Goal: Navigation & Orientation: Find specific page/section

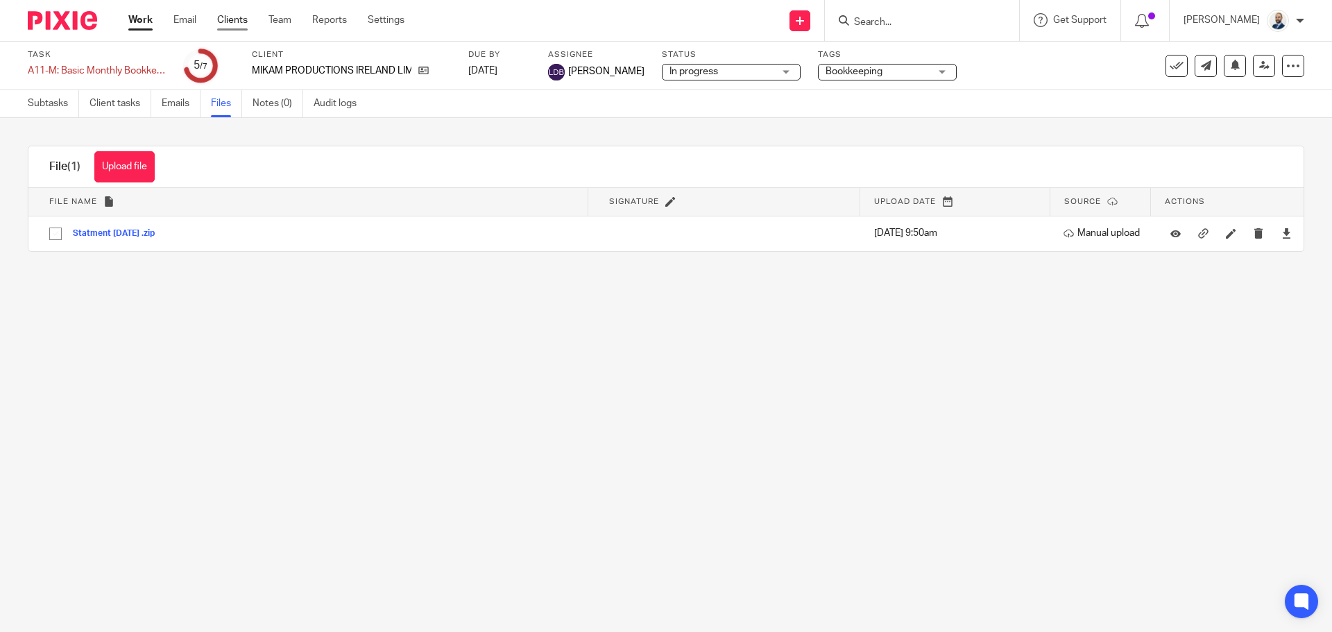
click at [239, 18] on link "Clients" at bounding box center [232, 20] width 31 height 14
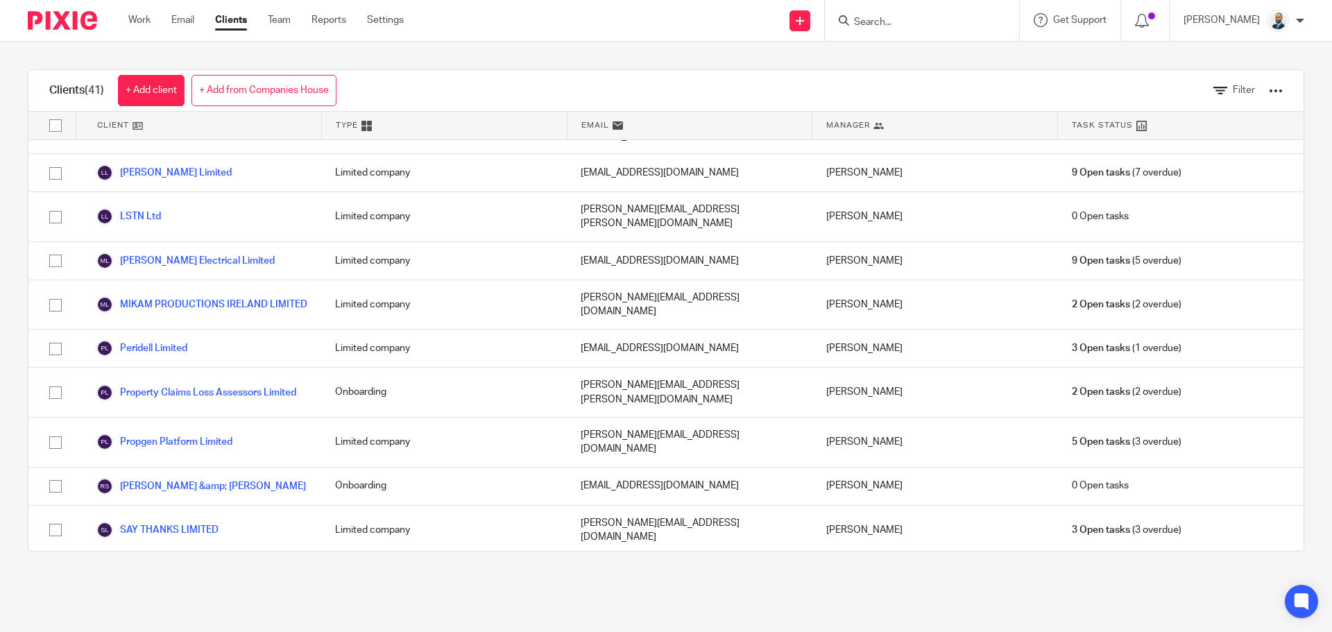
scroll to position [1223, 0]
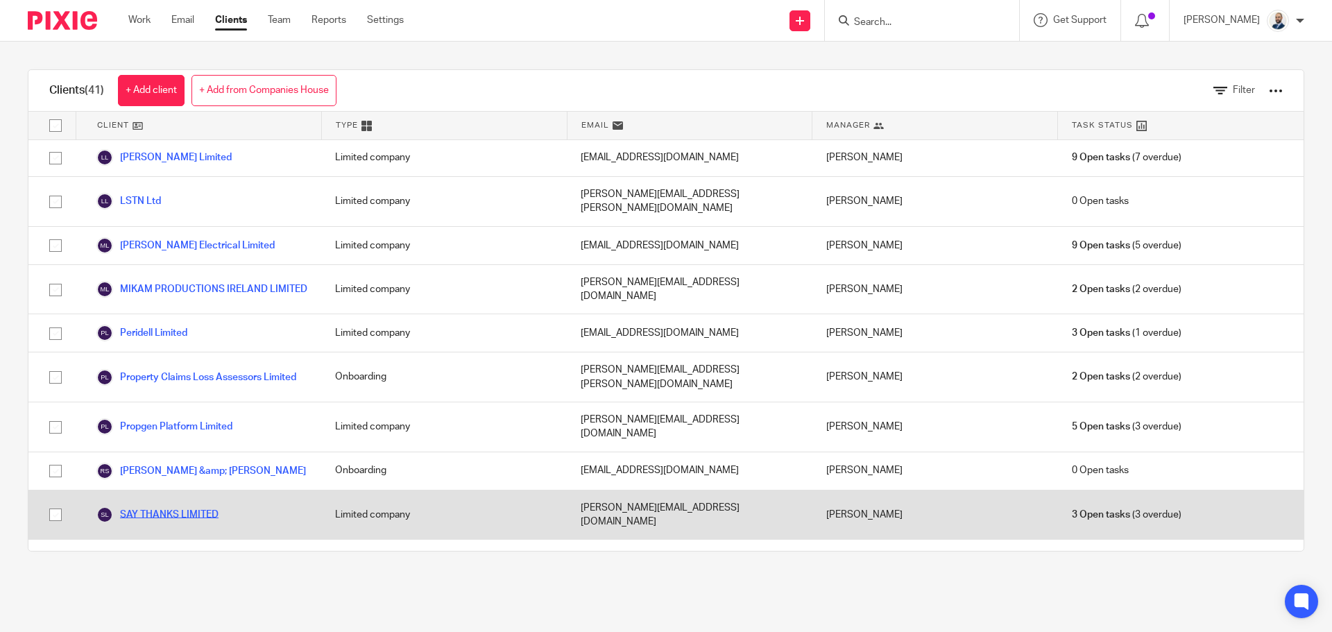
click at [198, 506] on link "SAY THANKS LIMITED" at bounding box center [157, 514] width 122 height 17
